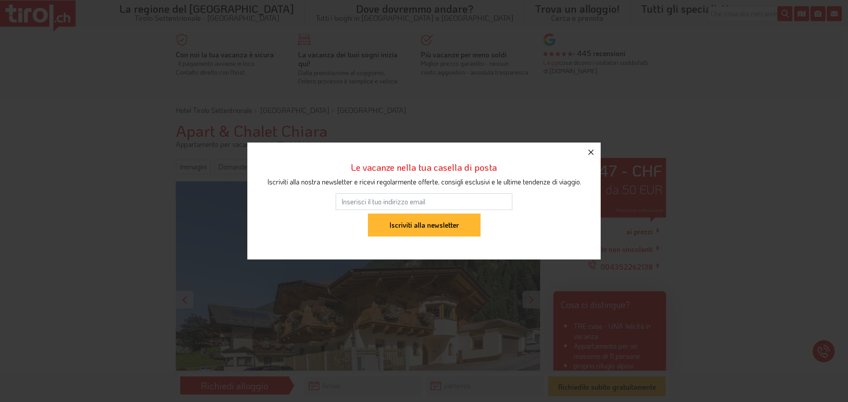
click at [592, 148] on icon "button" at bounding box center [590, 152] width 11 height 11
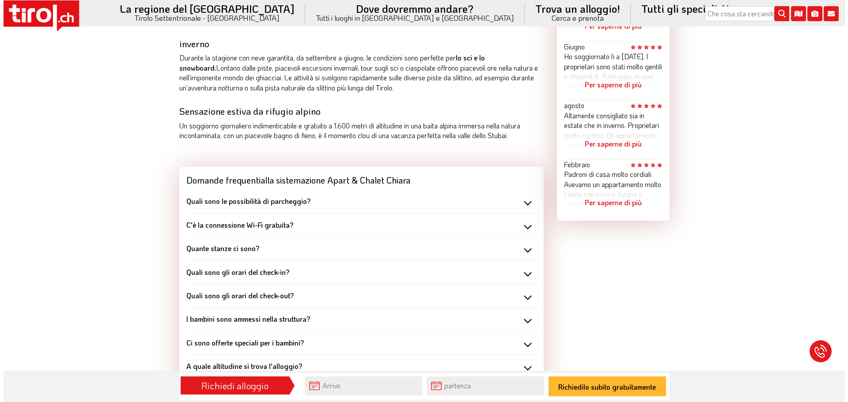
scroll to position [662, 0]
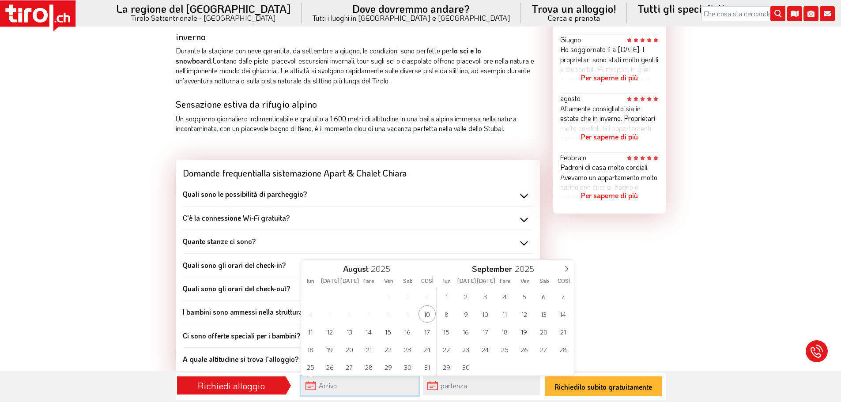
click at [405, 384] on input "text" at bounding box center [359, 386] width 117 height 19
click at [410, 365] on font "30" at bounding box center [408, 367] width 8 height 8
click at [445, 313] on font "8" at bounding box center [447, 314] width 4 height 8
type input "30-08-2025"
type input "08-09-2025"
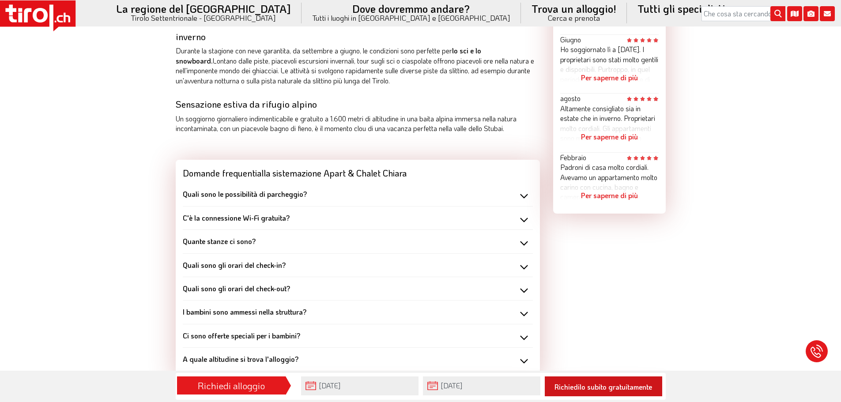
click at [570, 385] on font "Richiedilo subito gratuitamente" at bounding box center [603, 386] width 98 height 9
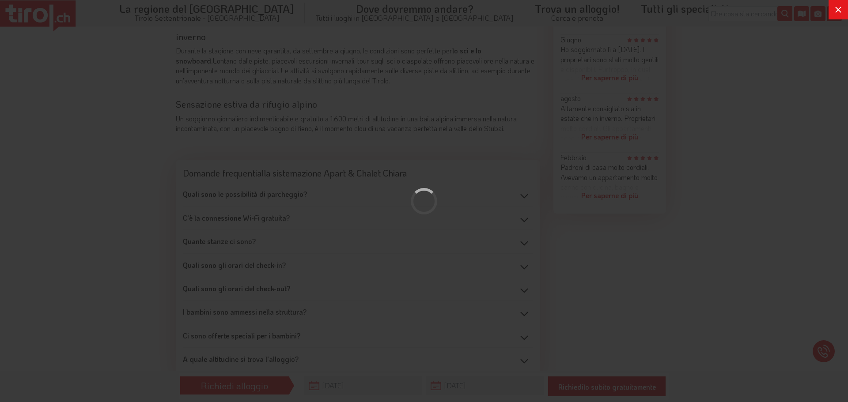
type input "30-08-2025"
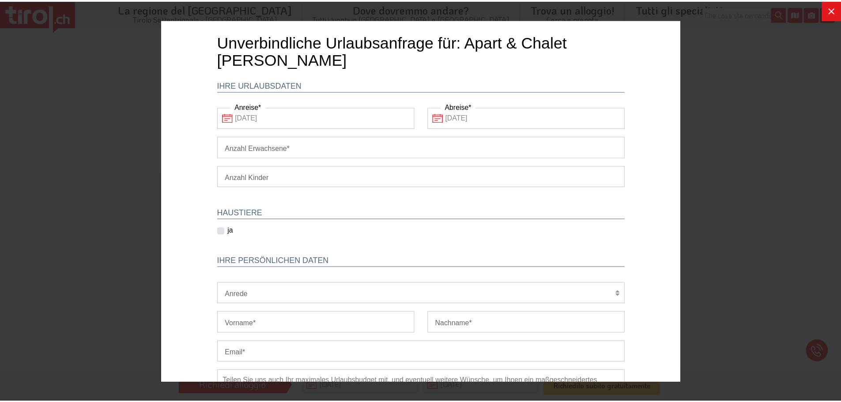
scroll to position [0, 0]
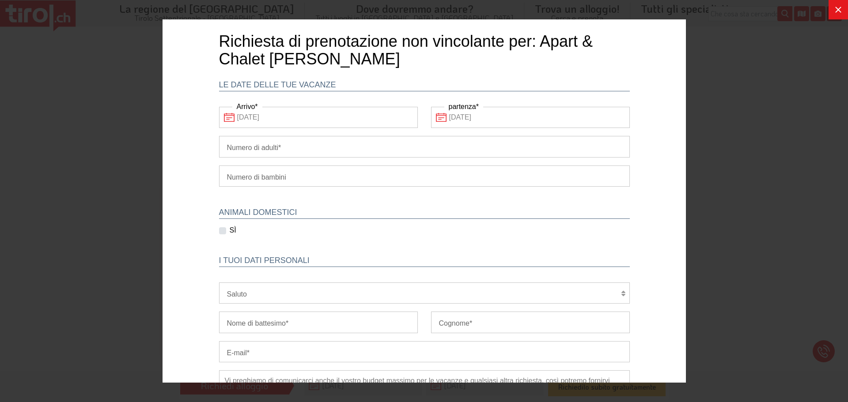
click at [837, 13] on icon at bounding box center [838, 9] width 11 height 11
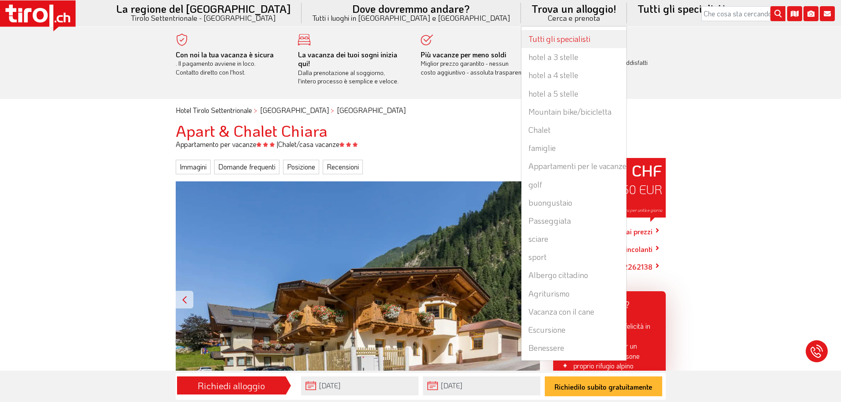
click at [528, 43] on font "Tutti gli specialisti" at bounding box center [559, 39] width 62 height 11
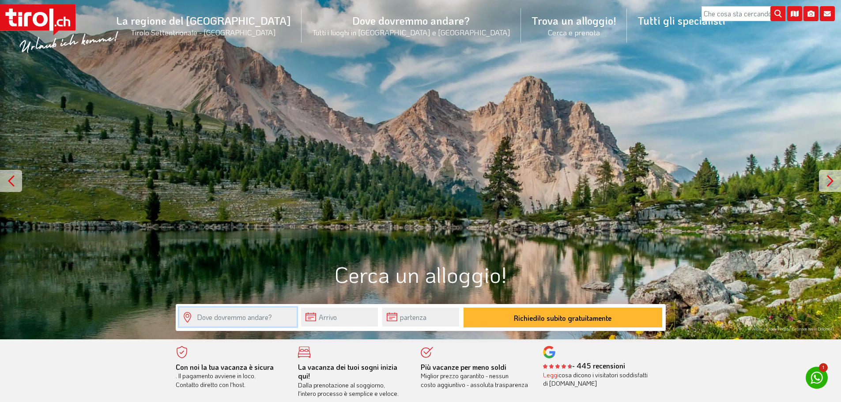
click at [207, 320] on input "text" at bounding box center [237, 317] width 117 height 19
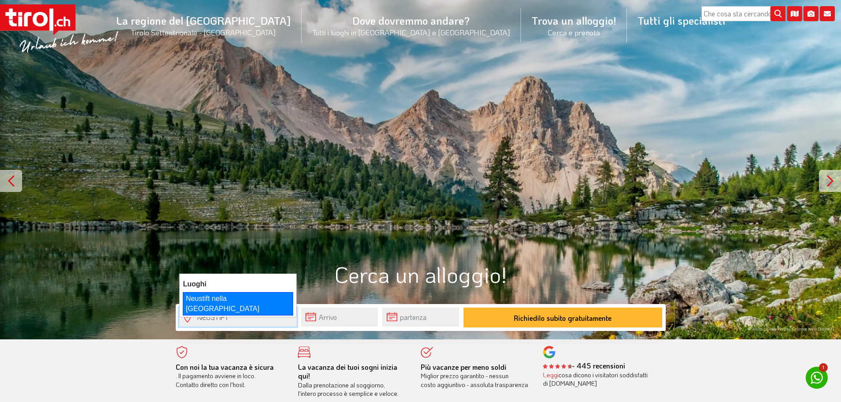
click at [215, 303] on div "Neustift nella [GEOGRAPHIC_DATA]" at bounding box center [238, 303] width 110 height 23
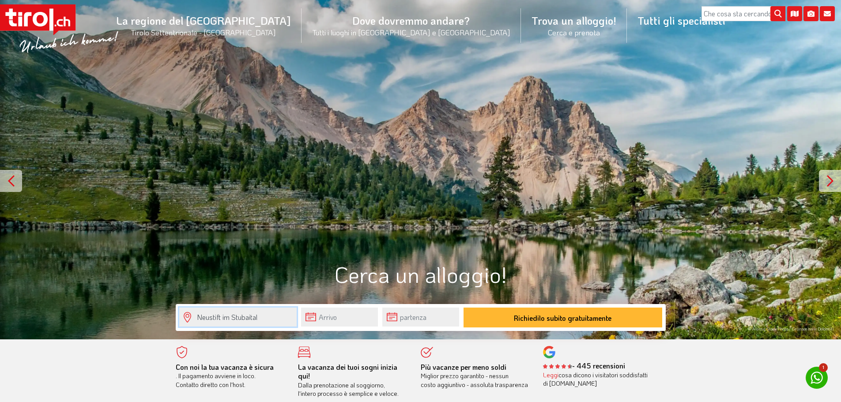
type input "Neustift im Stubaital"
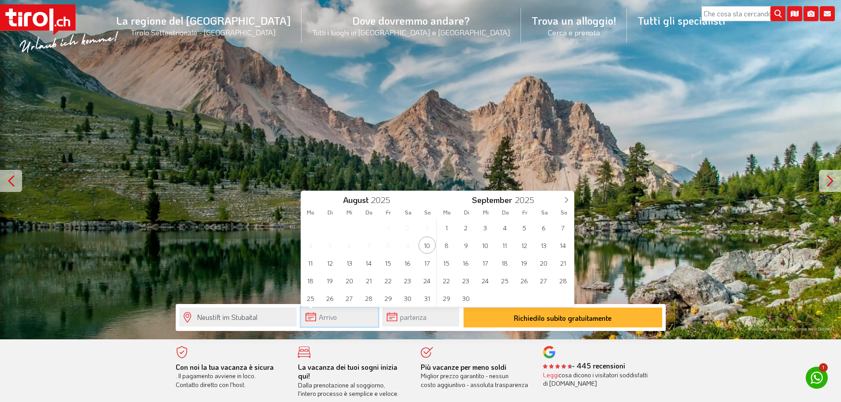
click at [347, 319] on input "text" at bounding box center [339, 317] width 77 height 19
click at [405, 298] on font "30" at bounding box center [408, 298] width 8 height 8
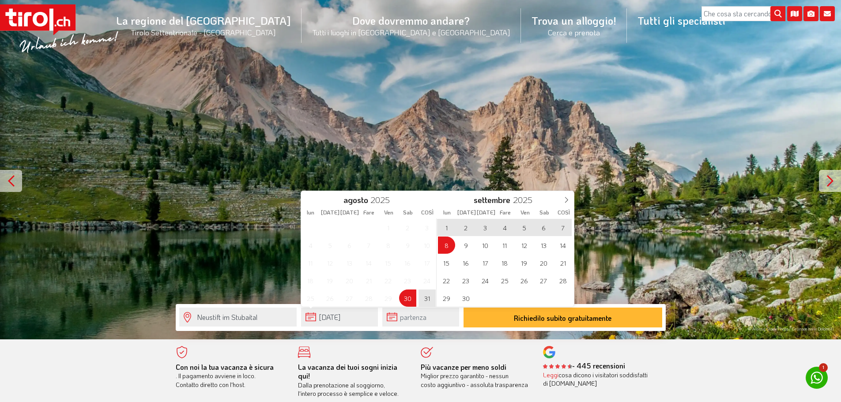
click at [446, 248] on font "8" at bounding box center [447, 245] width 4 height 8
type input "30-08-2025"
type input "08-09-2025"
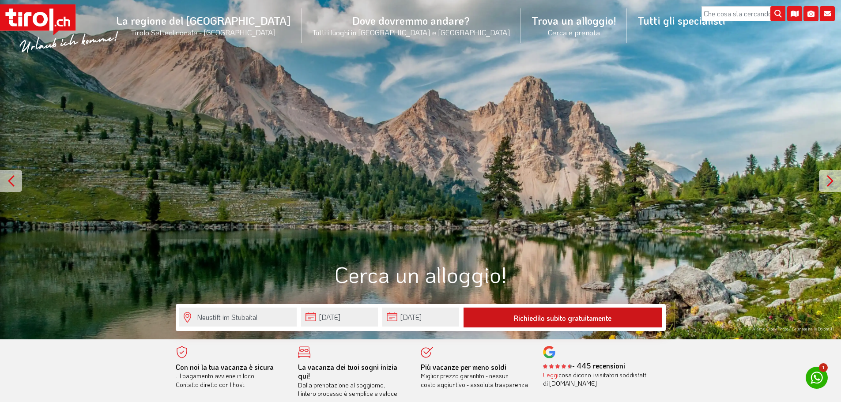
click at [501, 320] on button "Richiedilo subito gratuitamente" at bounding box center [563, 318] width 199 height 20
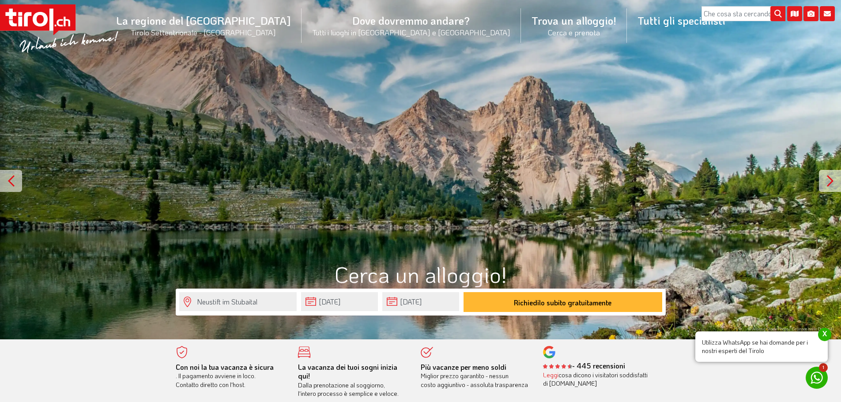
click at [14, 180] on div at bounding box center [11, 181] width 22 height 22
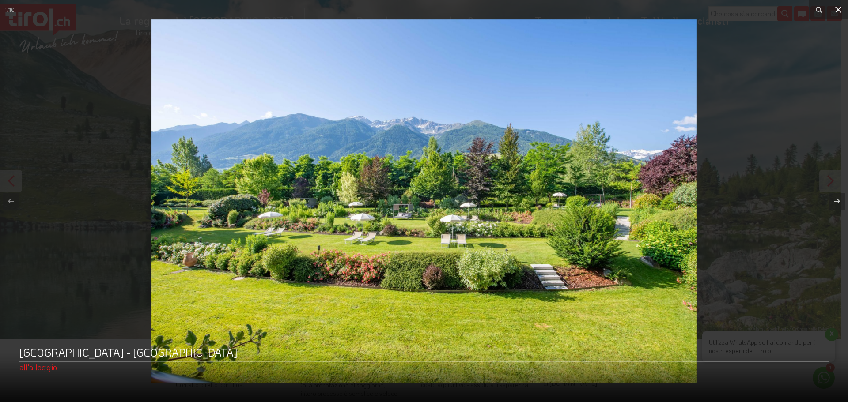
click at [841, 11] on icon at bounding box center [838, 9] width 11 height 11
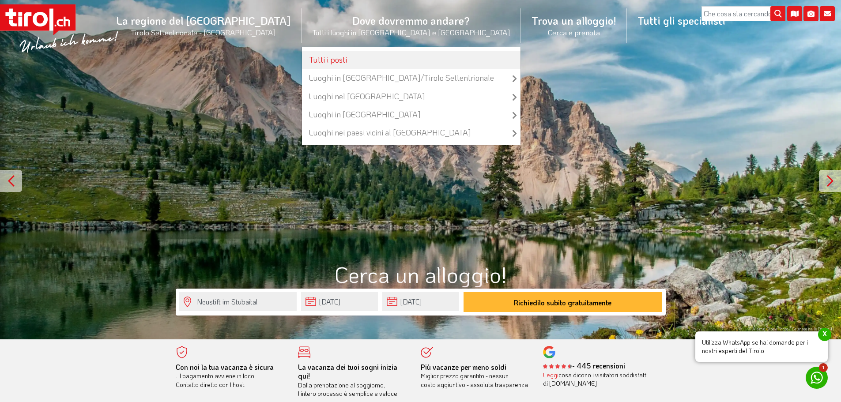
click at [347, 63] on font "Tutti i posti" at bounding box center [328, 59] width 38 height 11
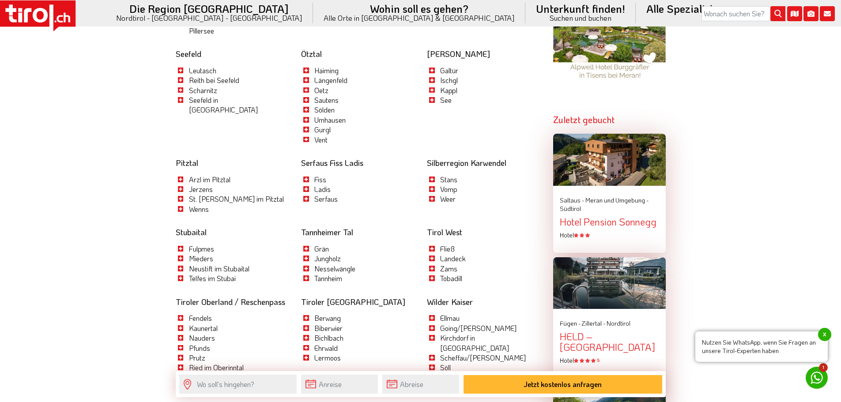
scroll to position [971, 0]
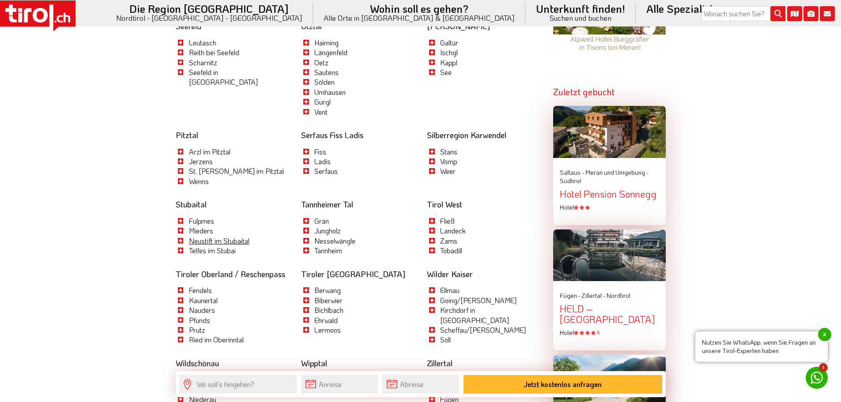
click at [201, 236] on link "Neustift im Stubaital" at bounding box center [219, 240] width 60 height 9
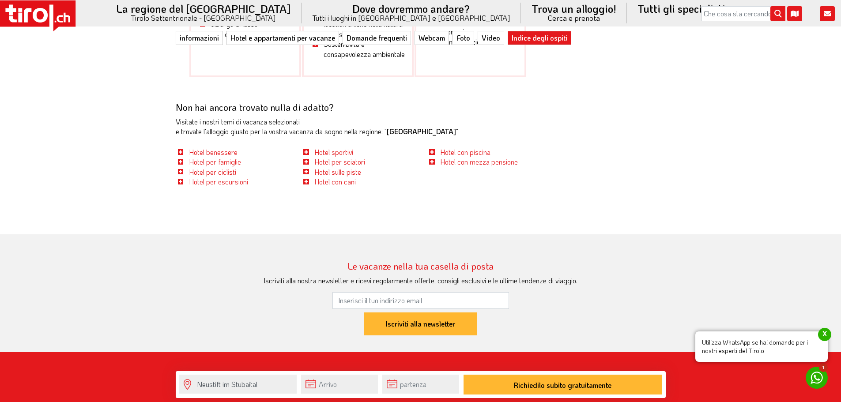
scroll to position [3002, 0]
